Goal: Information Seeking & Learning: Learn about a topic

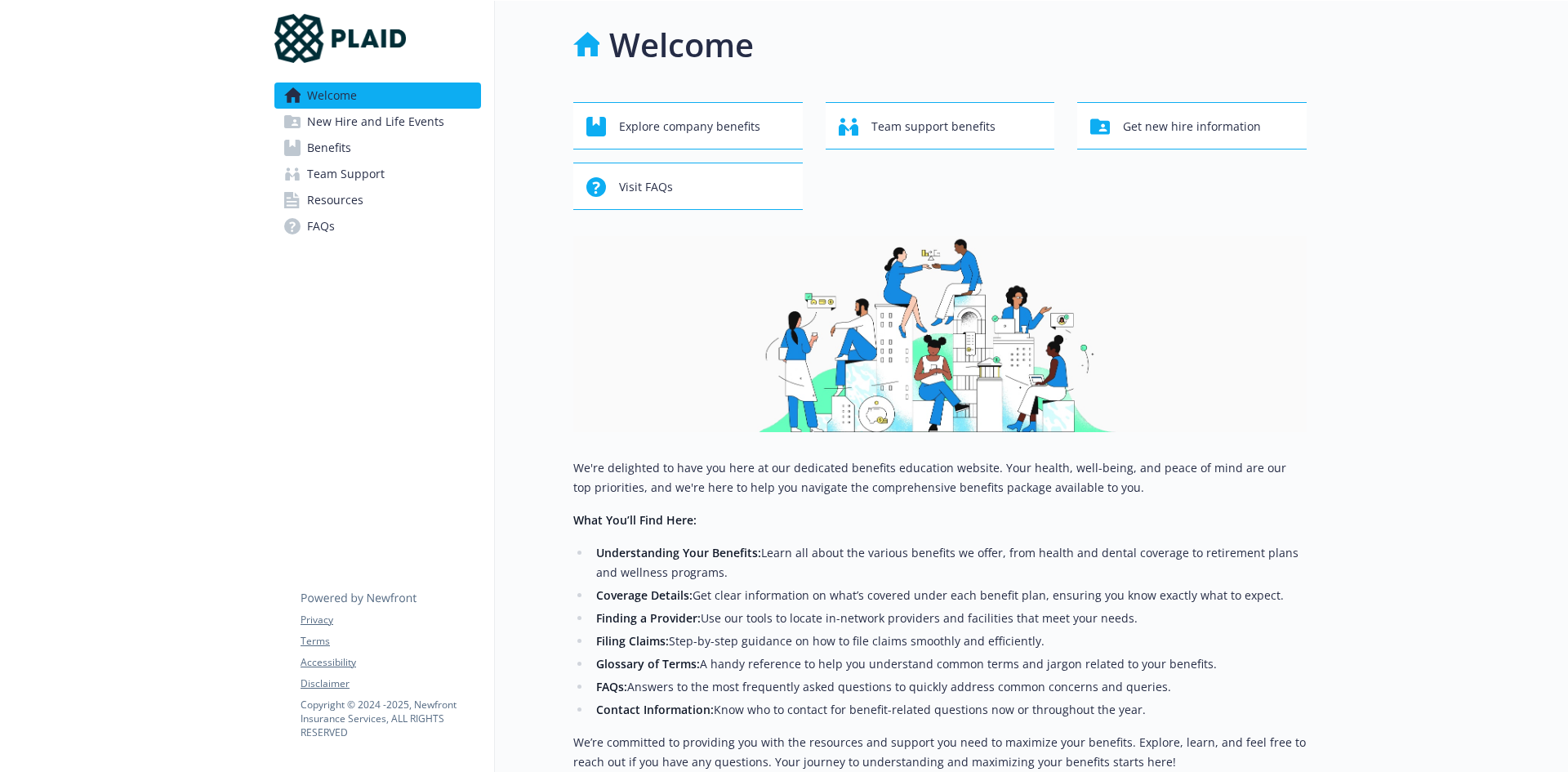
click at [308, 144] on span "Benefits" at bounding box center [329, 148] width 44 height 26
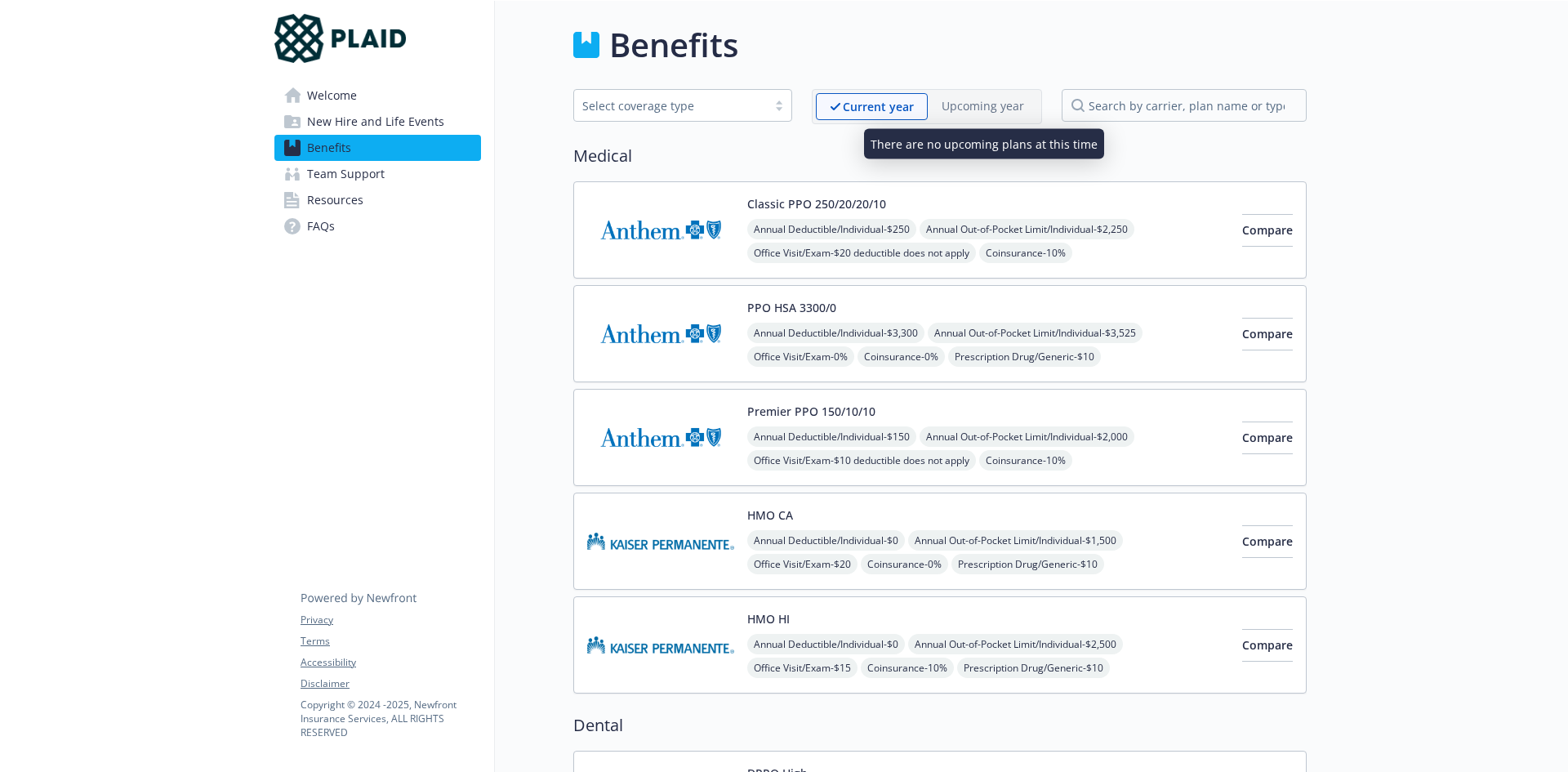
click at [967, 114] on p "Upcoming year" at bounding box center [983, 105] width 83 height 17
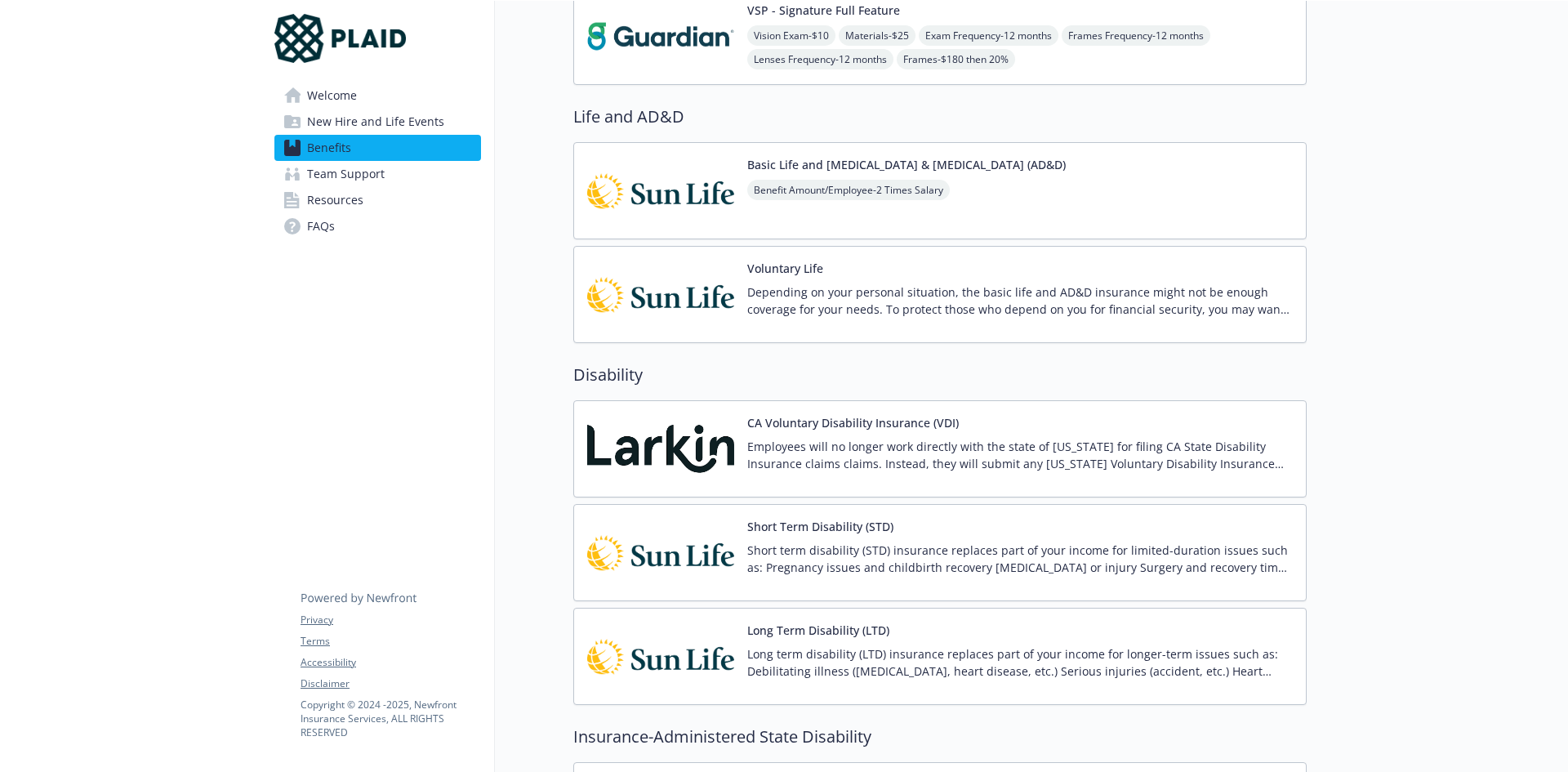
scroll to position [1225, 0]
